Goal: Information Seeking & Learning: Learn about a topic

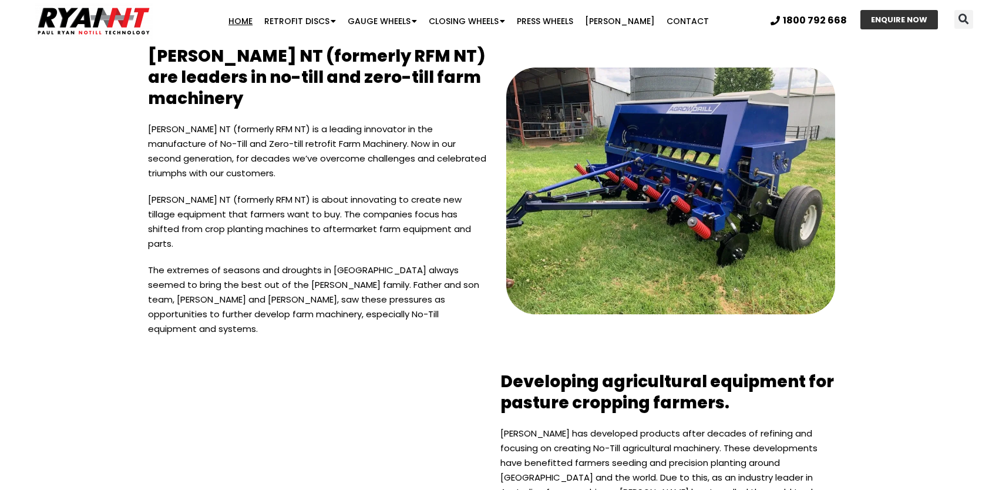
scroll to position [2405, 0]
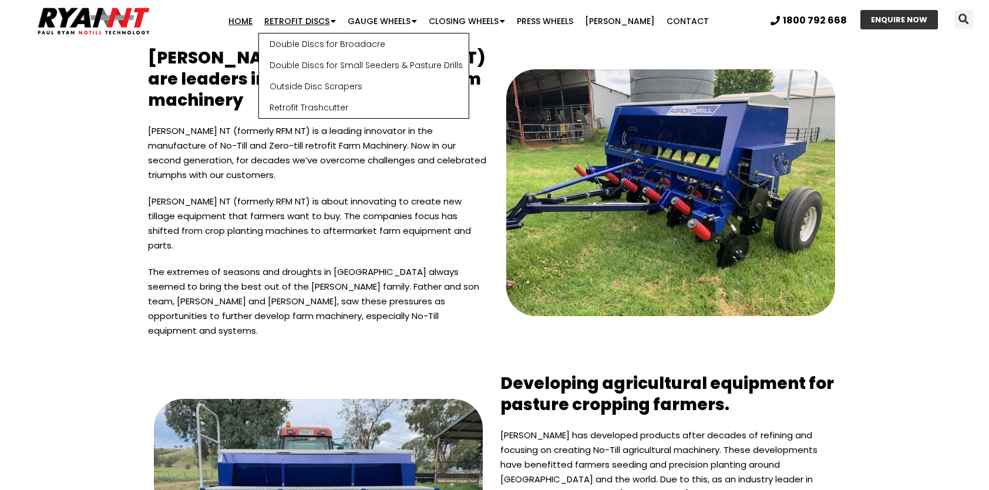
click at [316, 18] on link "Retrofit Discs" at bounding box center [299, 20] width 83 height 23
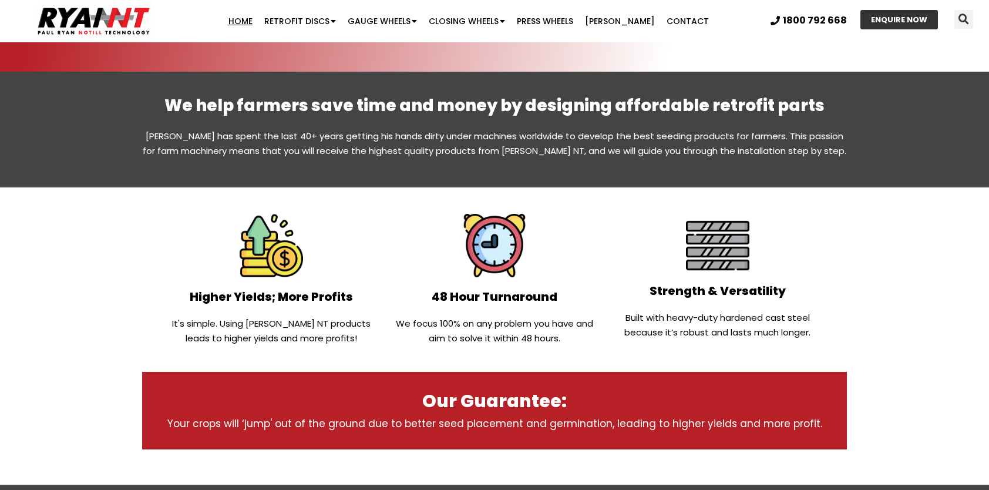
scroll to position [411, 0]
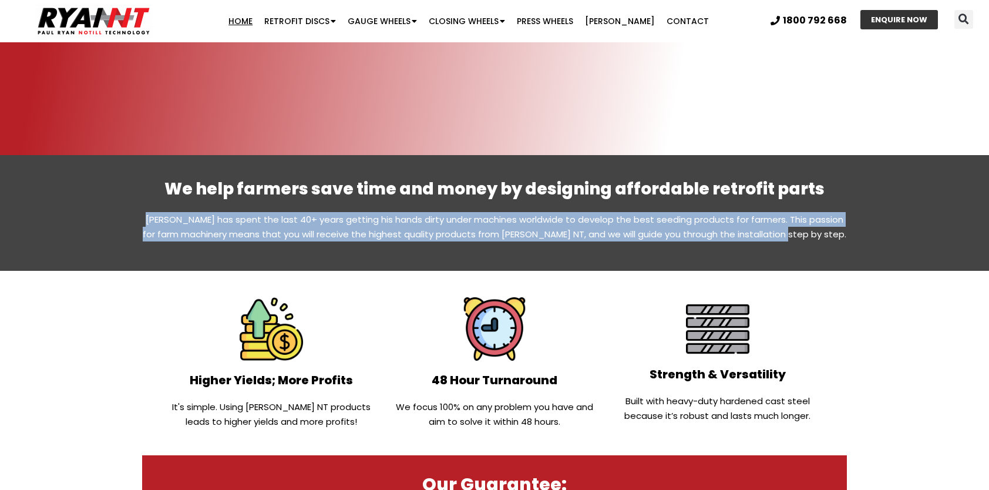
drag, startPoint x: 154, startPoint y: 217, endPoint x: 819, endPoint y: 236, distance: 665.3
click at [819, 236] on p "Paul Ryan has spent the last 40+ years getting his hands dirty under machines w…" at bounding box center [494, 226] width 704 height 29
copy p "Paul Ryan has spent the last 40+ years getting his hands dirty under machines w…"
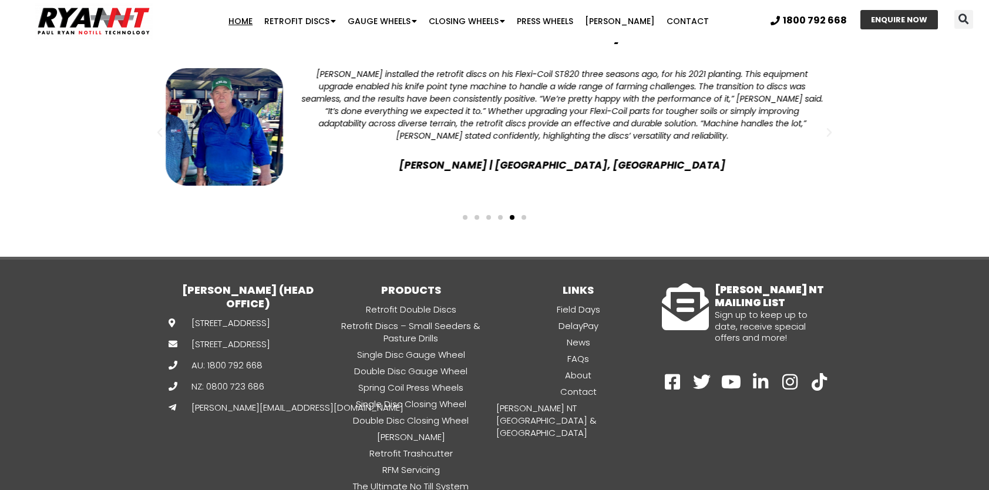
scroll to position [3109, 0]
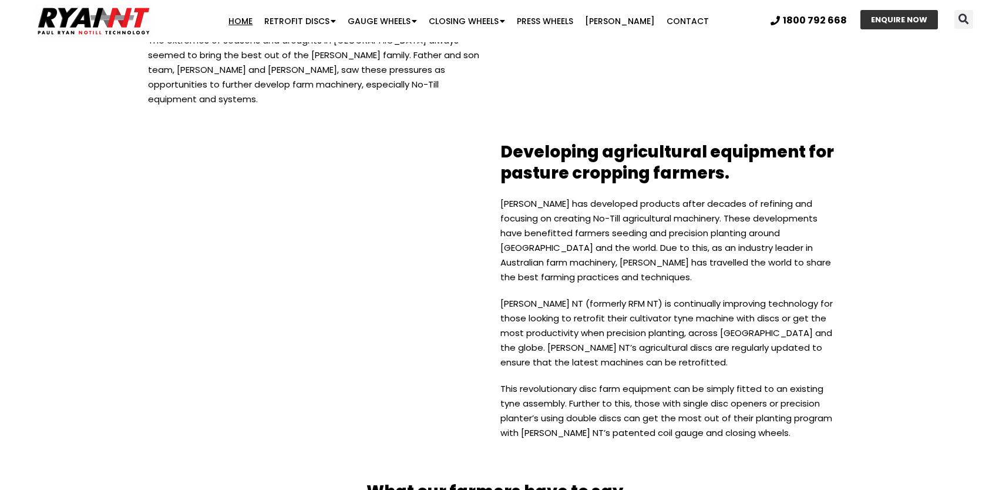
scroll to position [2759, 0]
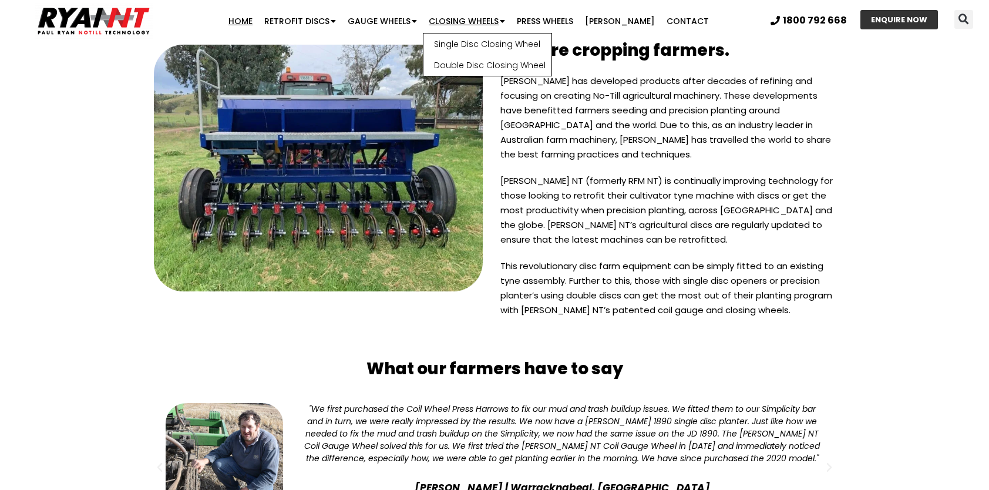
click at [485, 21] on link "Closing Wheels" at bounding box center [467, 20] width 88 height 23
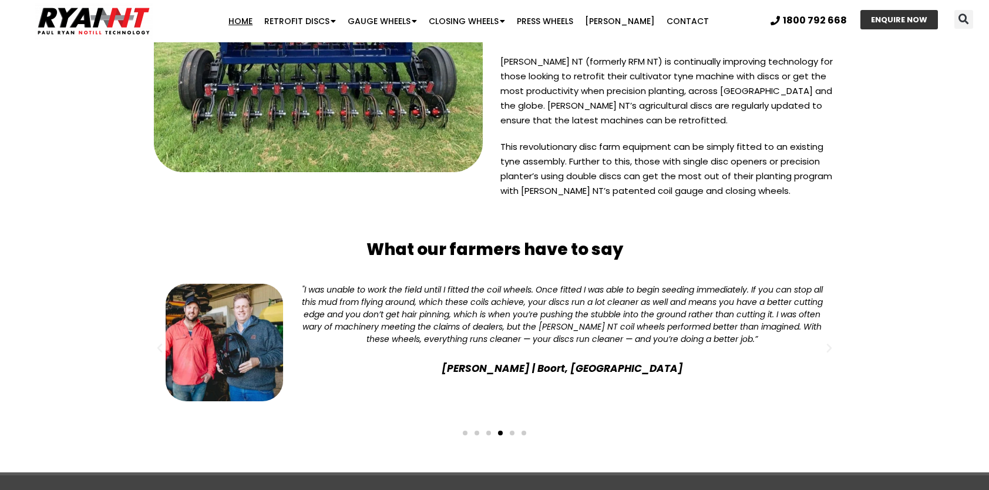
scroll to position [2994, 0]
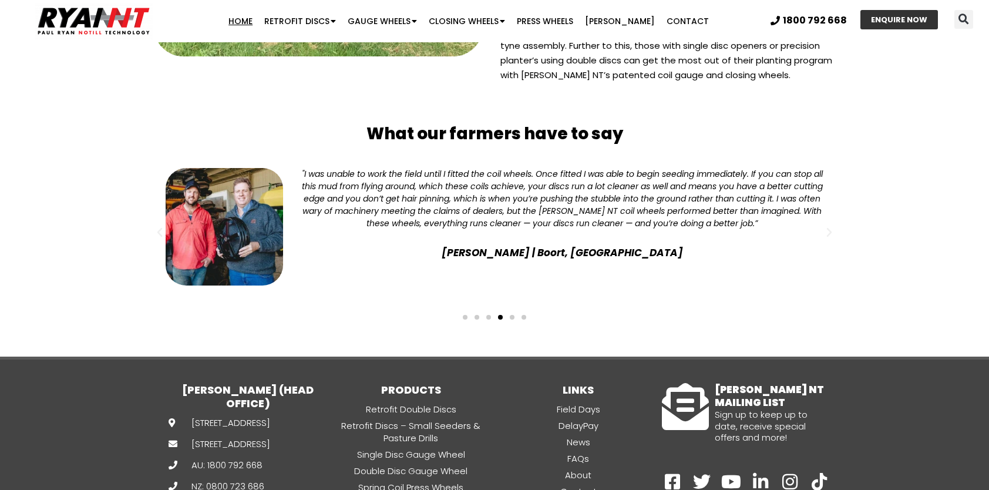
click at [511, 315] on span "Go to slide 5" at bounding box center [512, 317] width 5 height 5
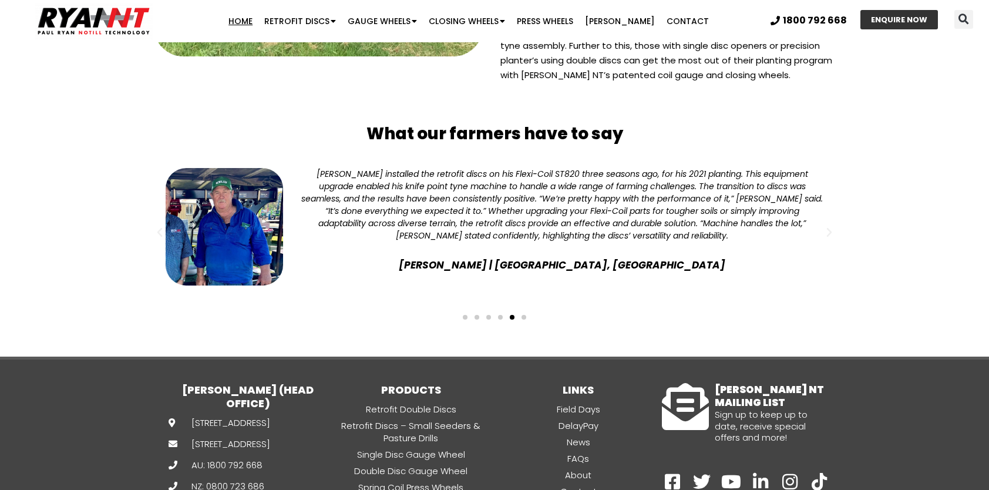
click at [524, 315] on span "Go to slide 6" at bounding box center [523, 317] width 5 height 5
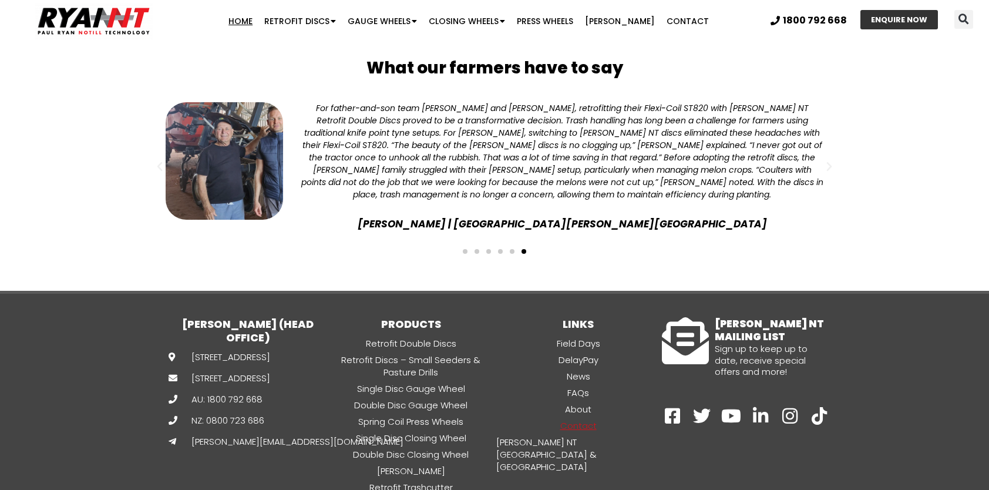
scroll to position [2992, 0]
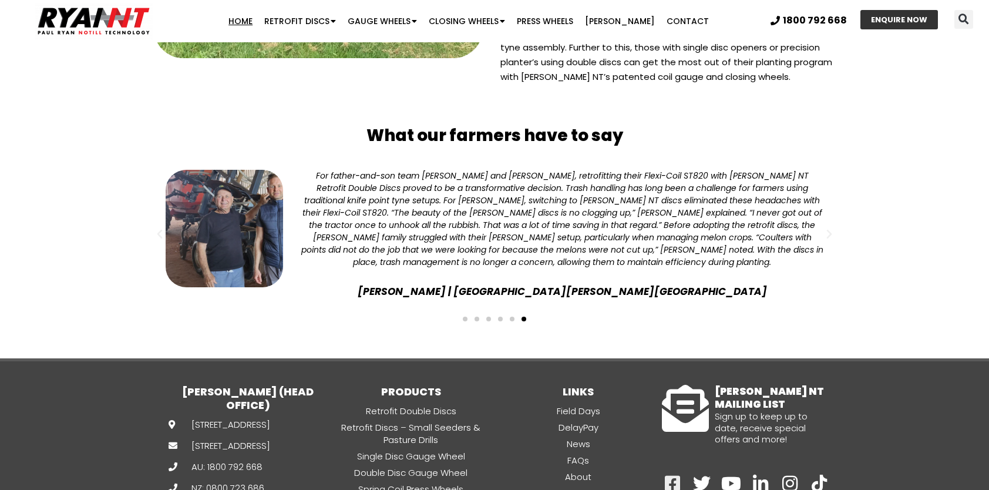
click at [673, 474] on icon at bounding box center [672, 483] width 18 height 18
